Goal: Find specific page/section: Find specific page/section

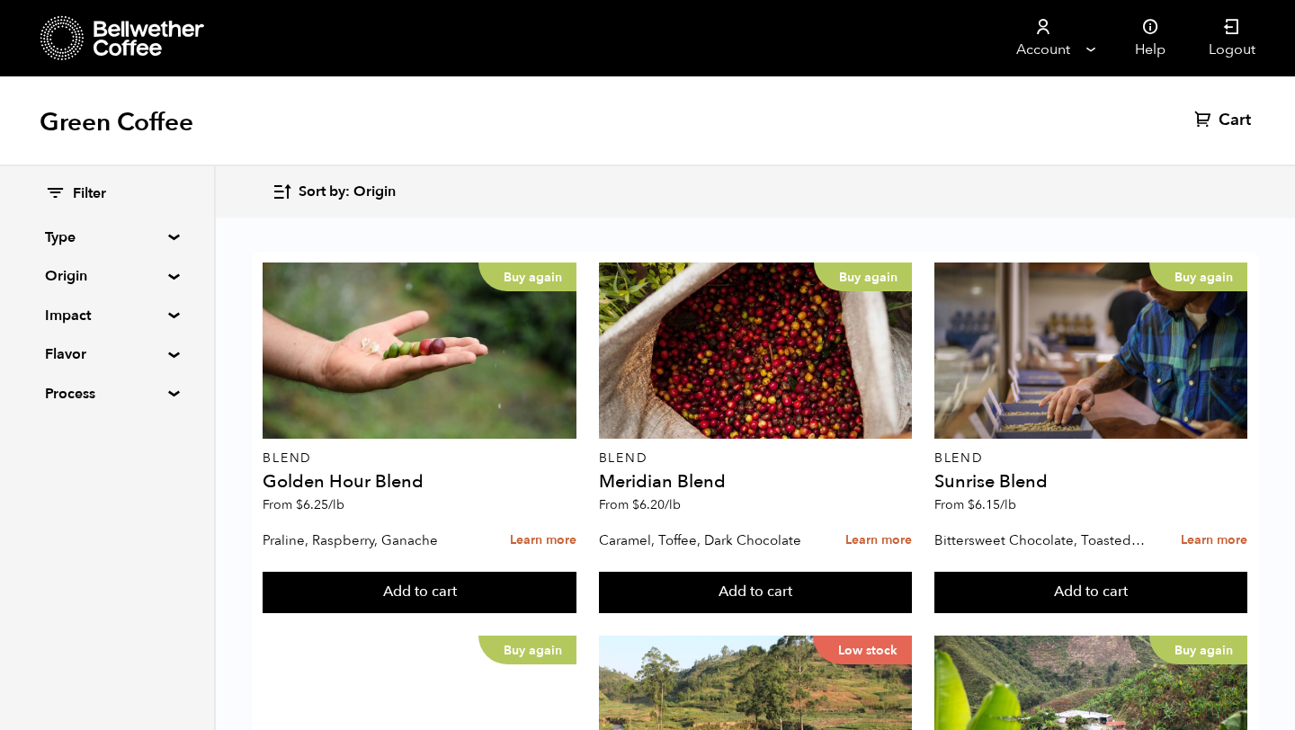
scroll to position [1477, 0]
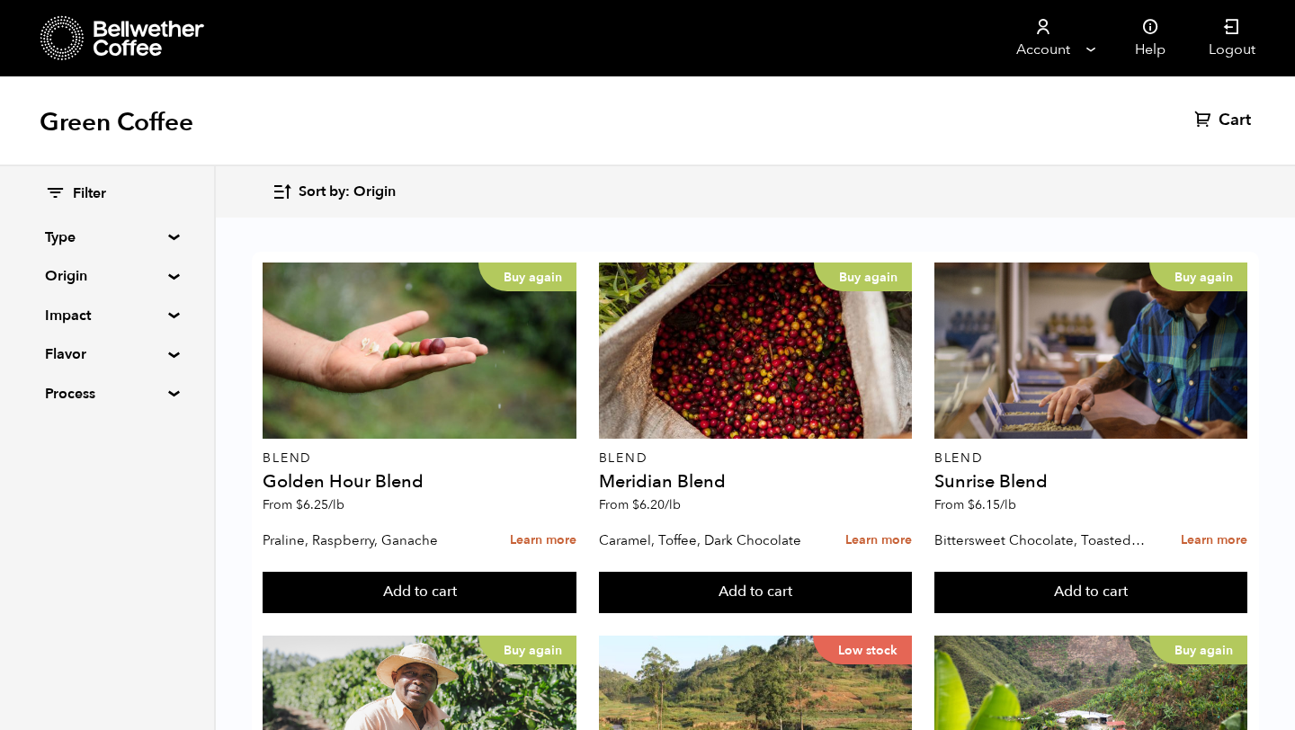
click at [153, 280] on summary "Origin" at bounding box center [107, 276] width 124 height 22
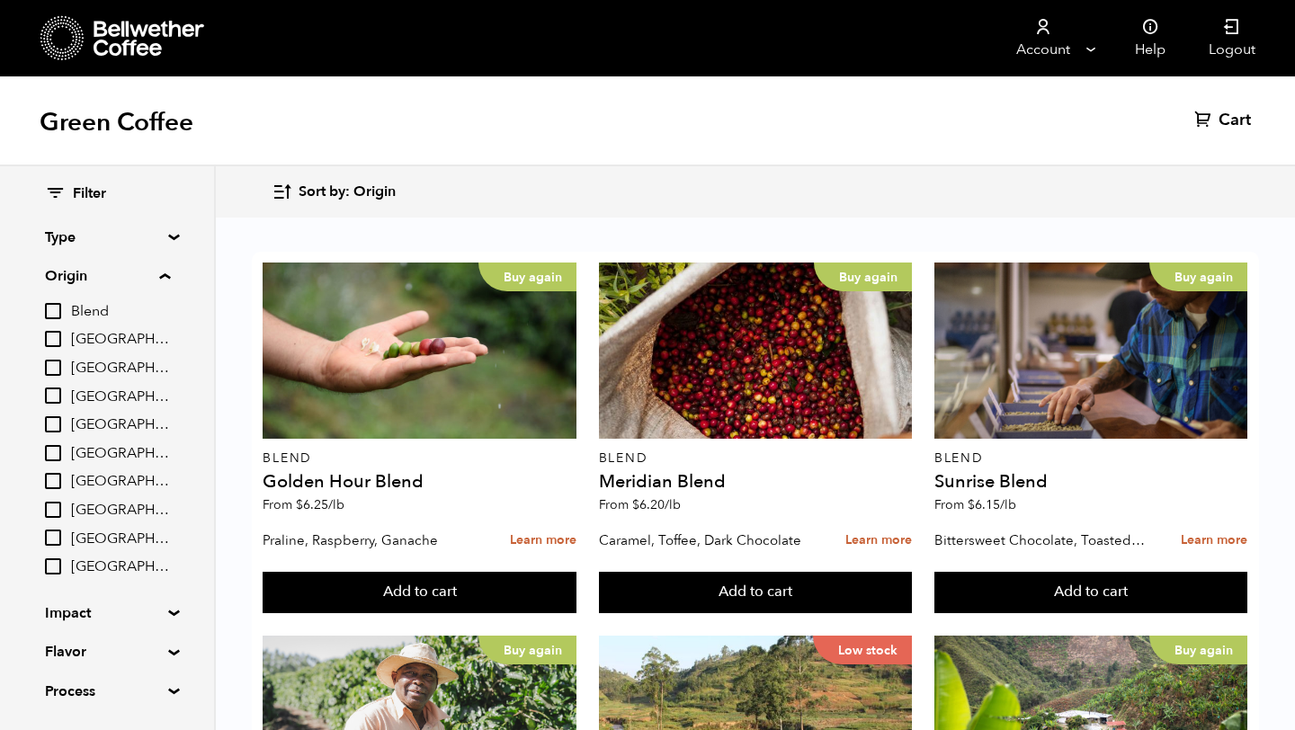
scroll to position [1682, 0]
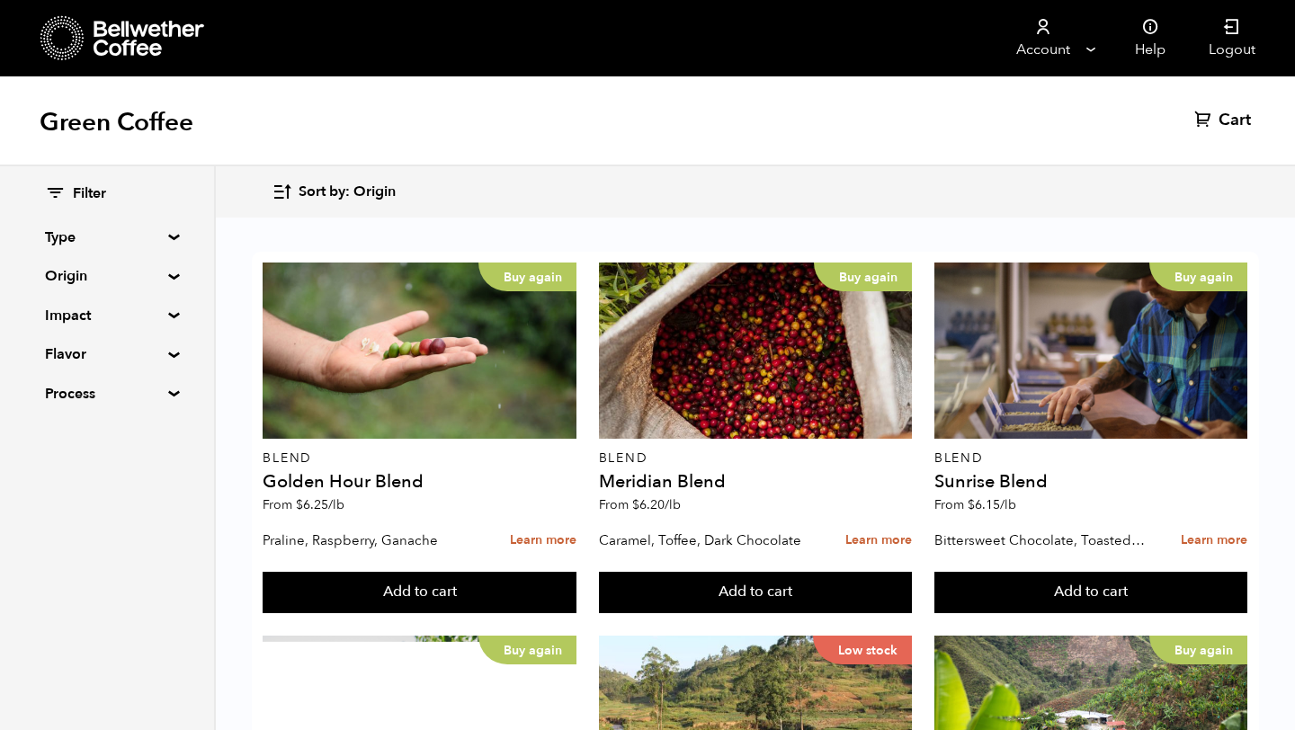
scroll to position [1089, 0]
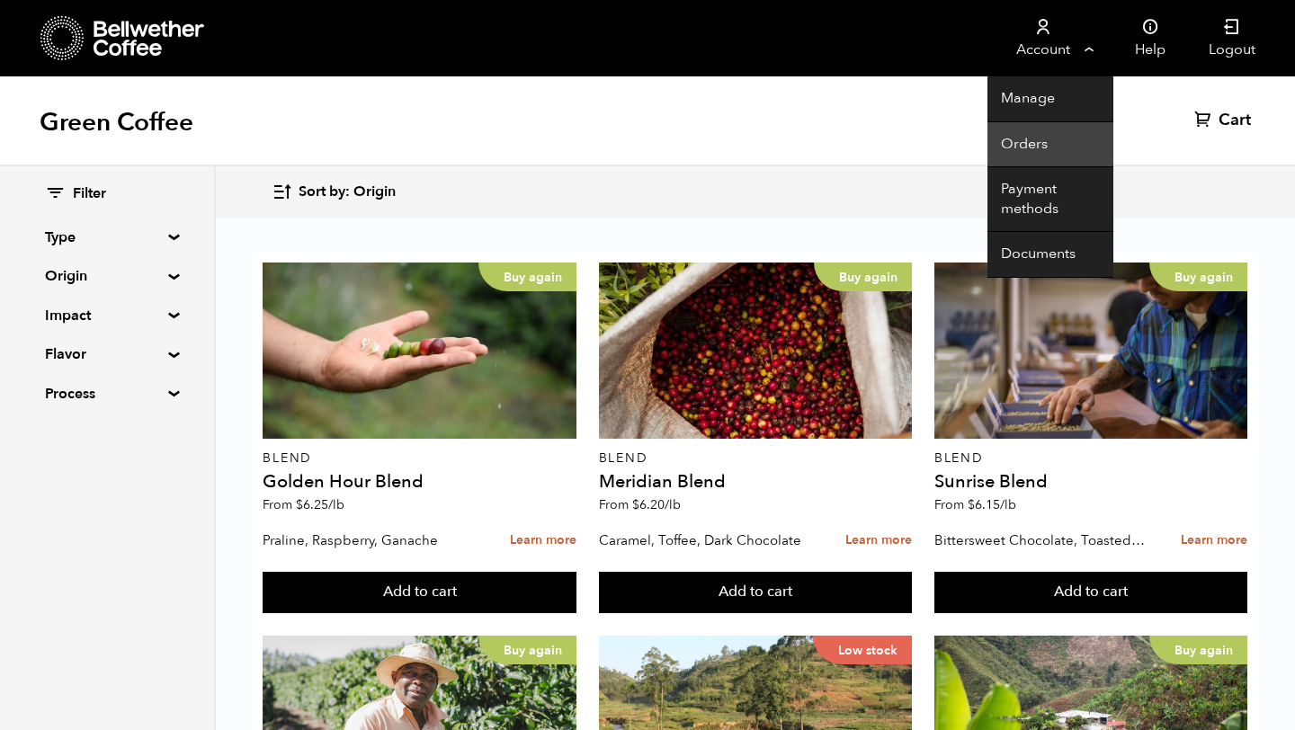
click at [1024, 147] on link "Orders" at bounding box center [1050, 145] width 126 height 46
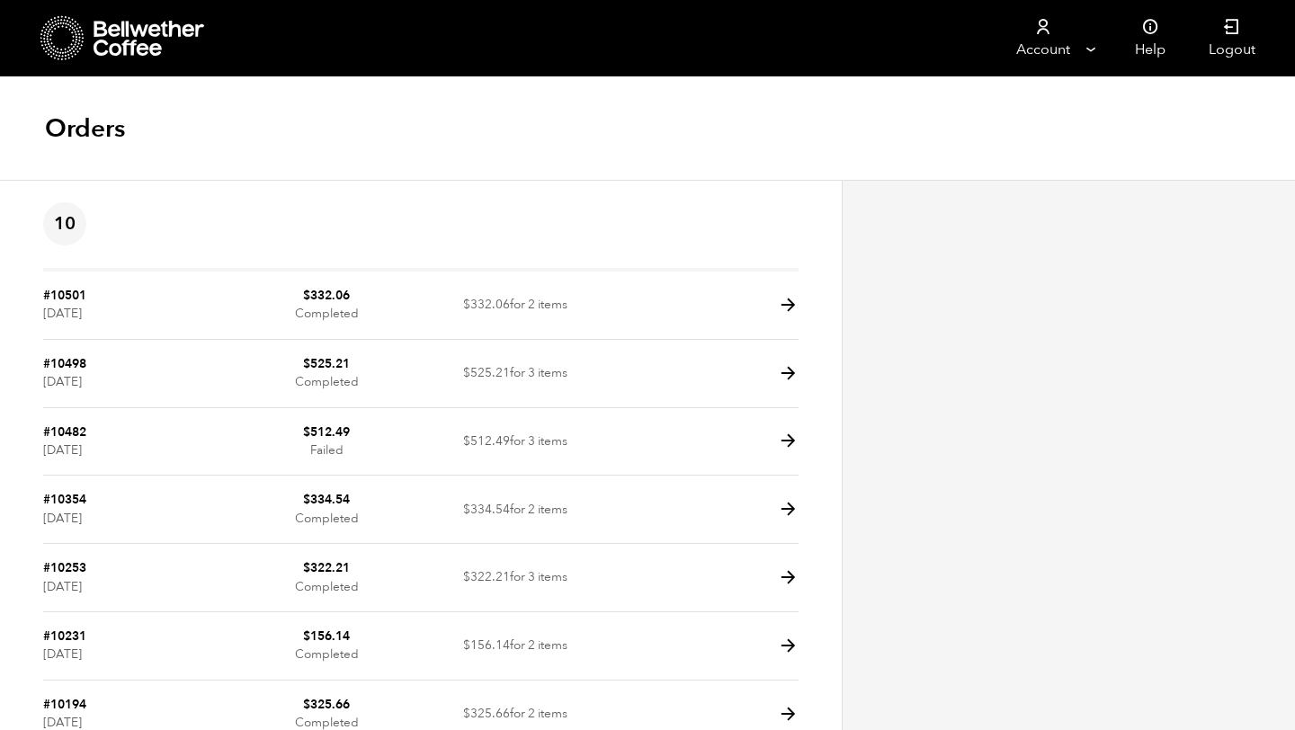
click at [56, 43] on icon at bounding box center [62, 38] width 44 height 46
